Goal: Communication & Community: Answer question/provide support

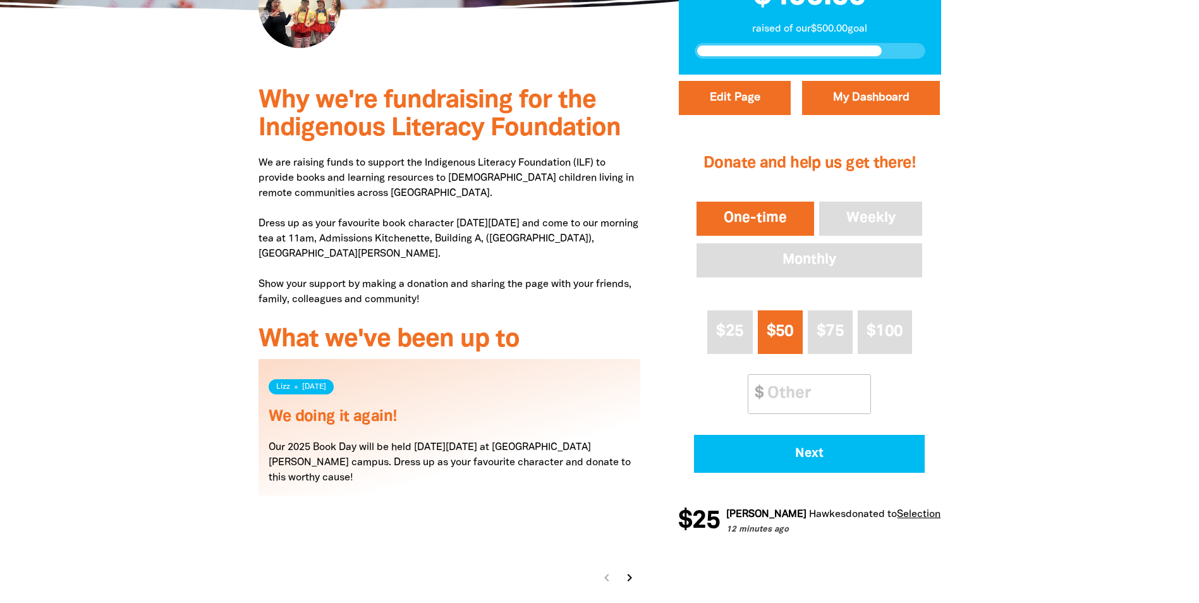
scroll to position [316, 0]
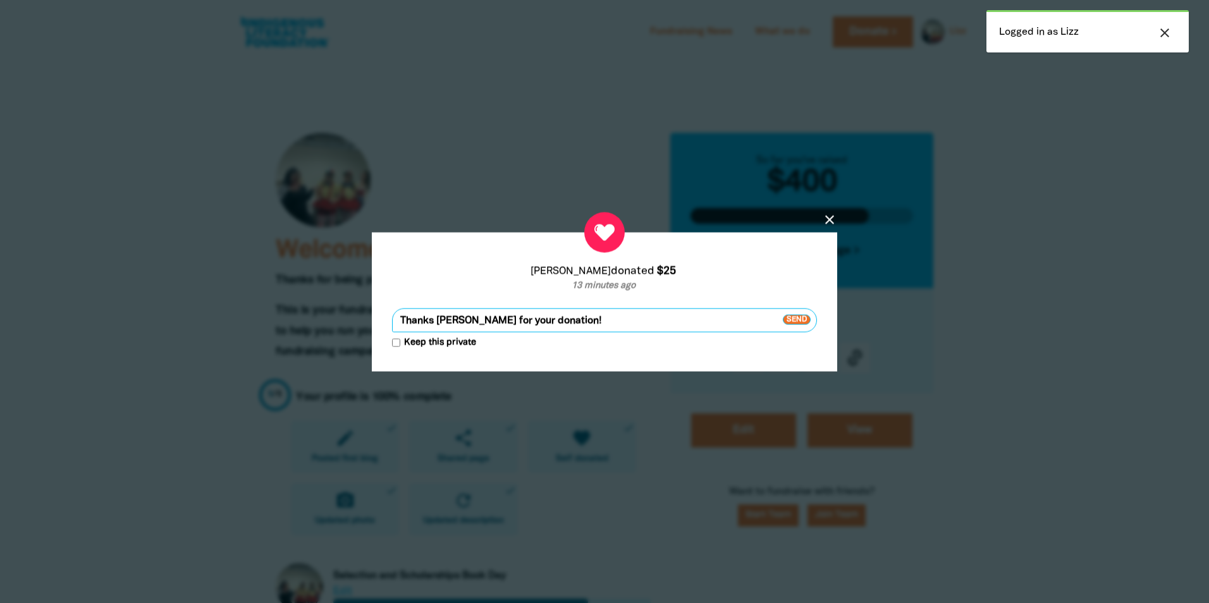
click at [799, 316] on span "Send" at bounding box center [797, 320] width 28 height 10
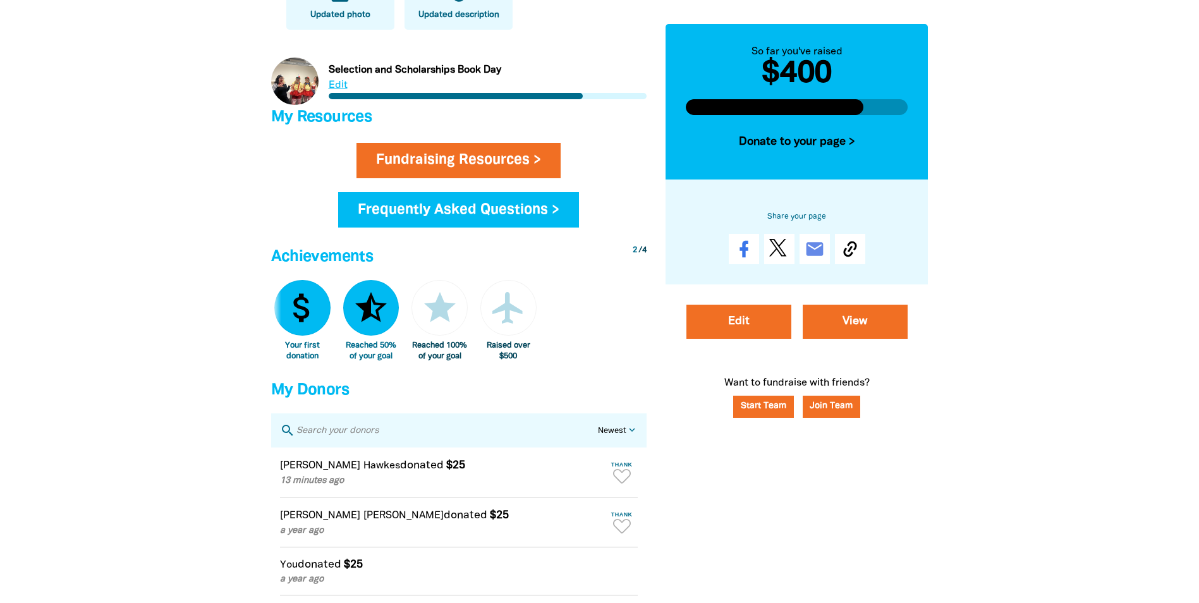
scroll to position [569, 0]
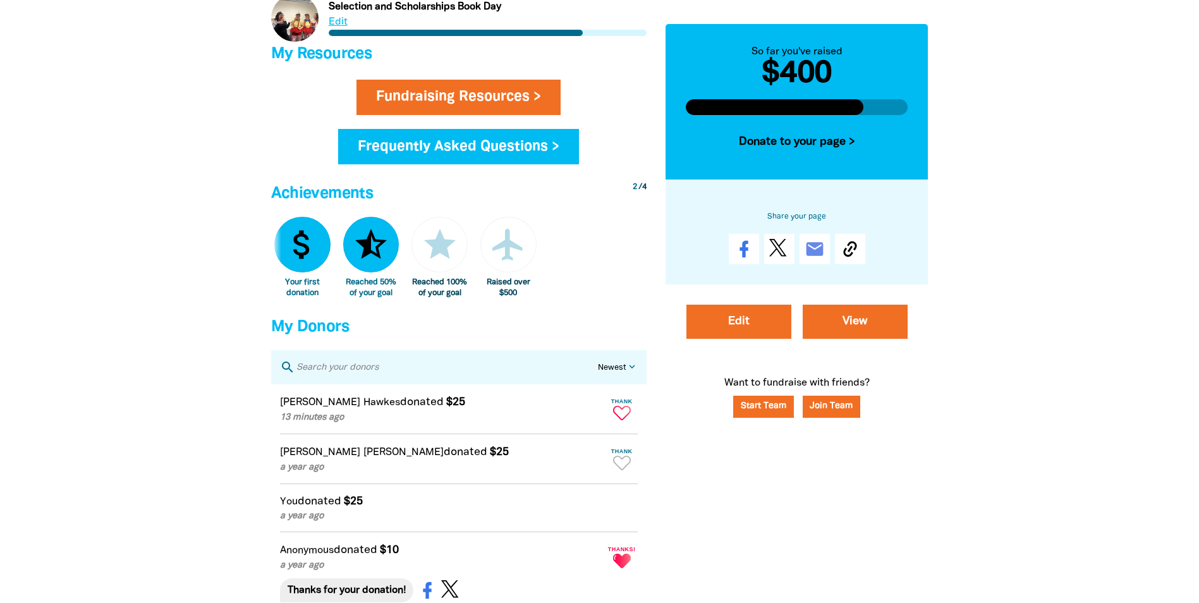
click at [627, 420] on icon "Paginated content" at bounding box center [622, 413] width 18 height 15
type textarea "Thanks [PERSON_NAME] for your donation!"
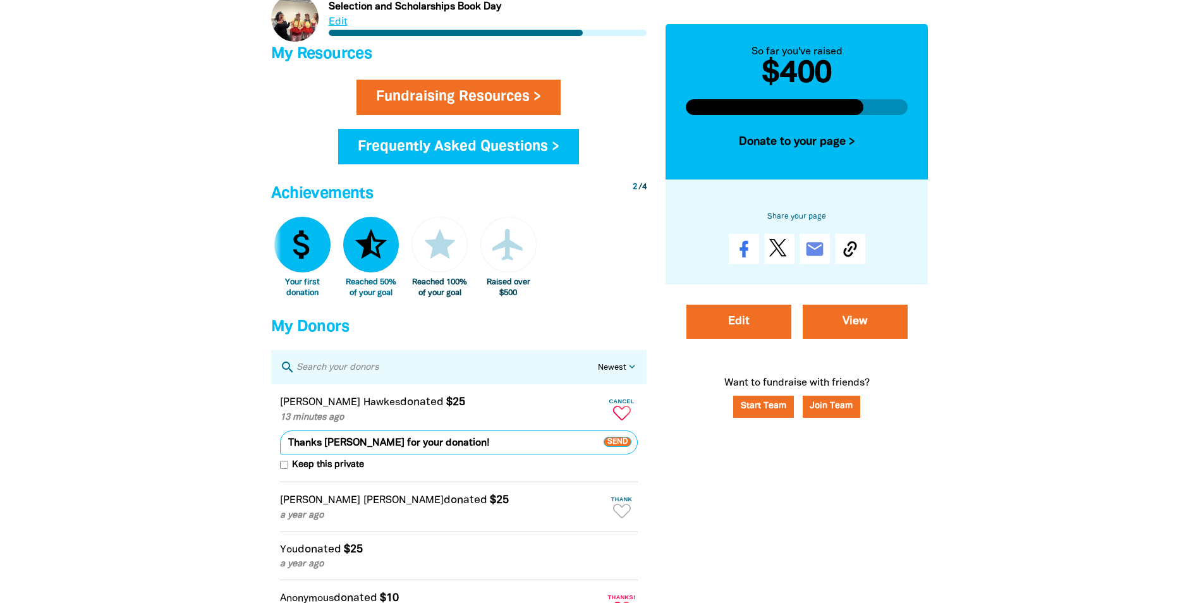
click at [627, 448] on span "Send" at bounding box center [618, 443] width 28 height 10
click at [1150, 370] on div at bounding box center [599, 381] width 1199 height 1787
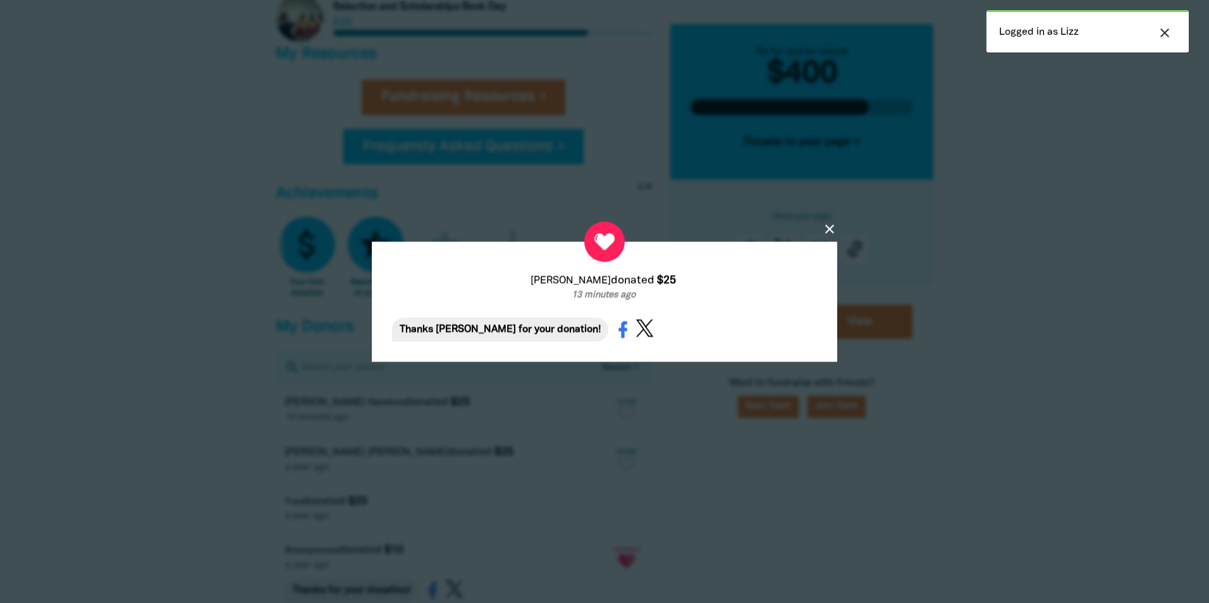
click at [829, 225] on icon "close" at bounding box center [829, 228] width 15 height 15
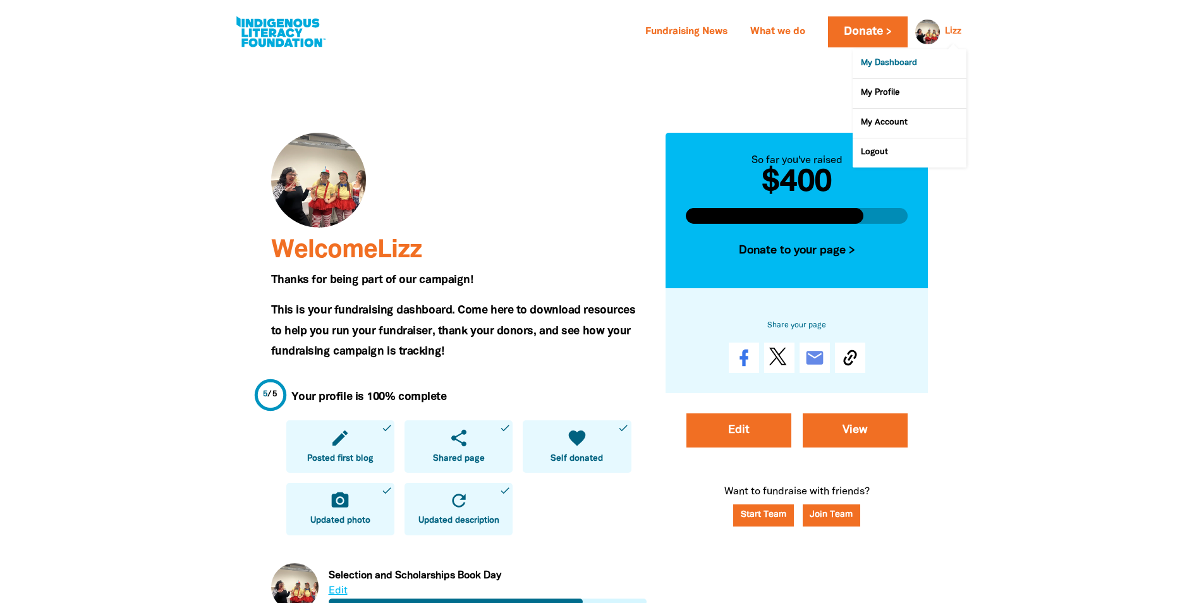
click at [903, 64] on link "My Dashboard" at bounding box center [910, 63] width 114 height 29
click at [859, 433] on link "View" at bounding box center [855, 430] width 105 height 34
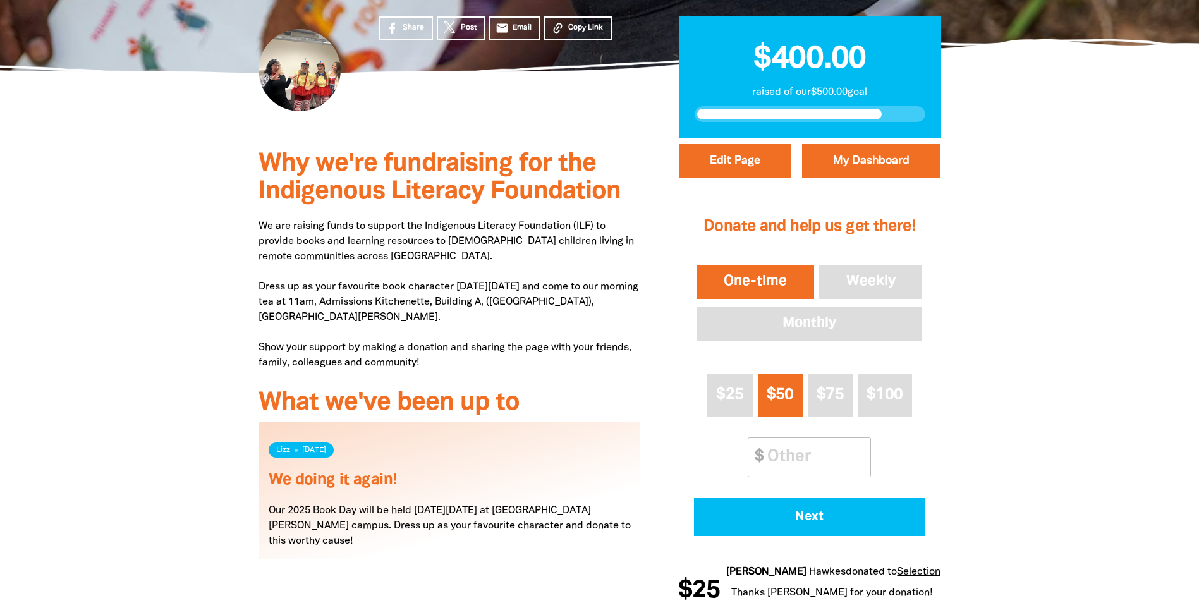
scroll to position [443, 0]
